Goal: Check status: Check status

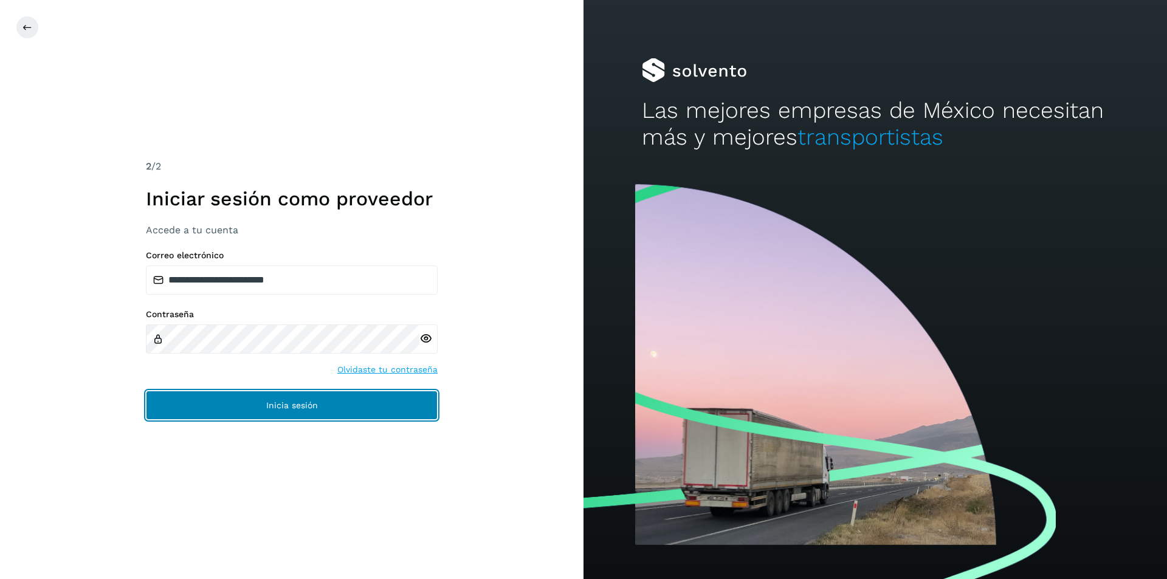
click at [311, 415] on button "Inicia sesión" at bounding box center [292, 405] width 292 height 29
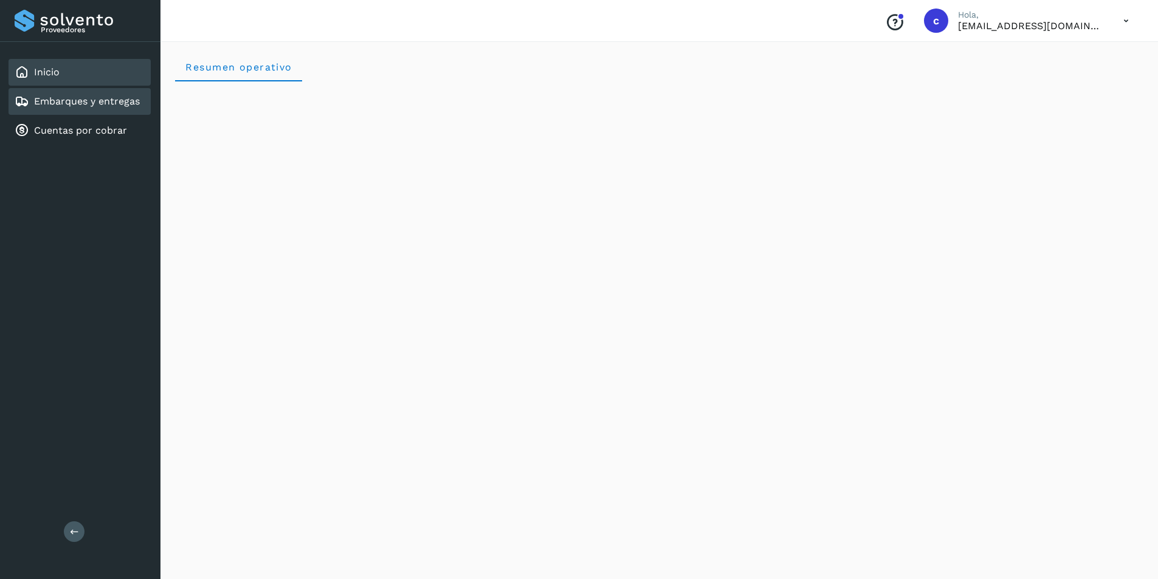
click at [55, 98] on link "Embarques y entregas" at bounding box center [87, 101] width 106 height 12
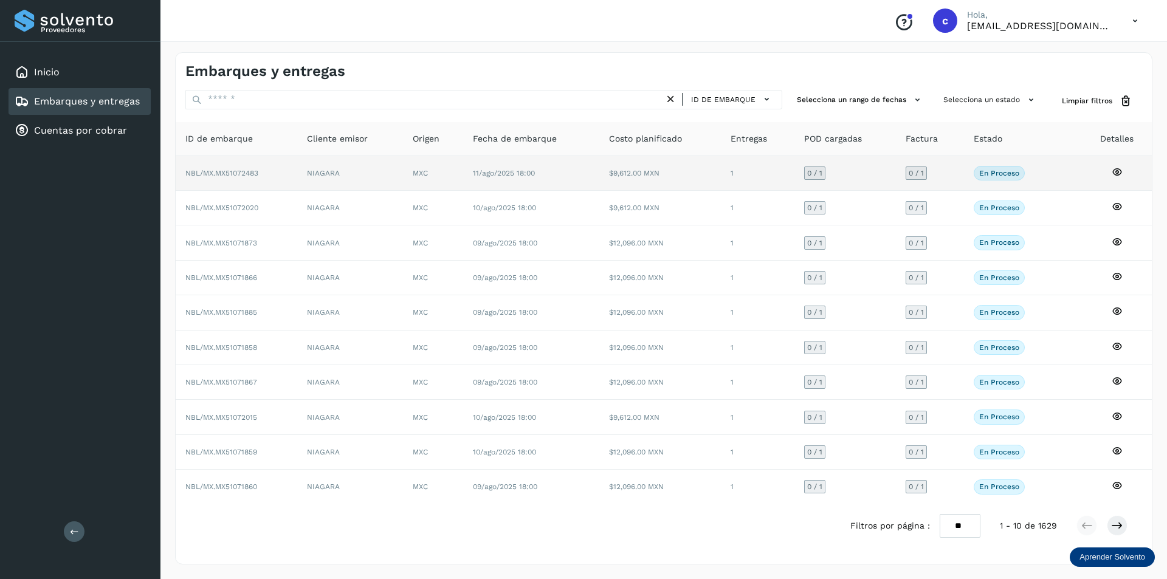
click at [263, 176] on td "NBL/MX.MX51072483" at bounding box center [237, 173] width 122 height 35
